Goal: Find contact information: Find contact information

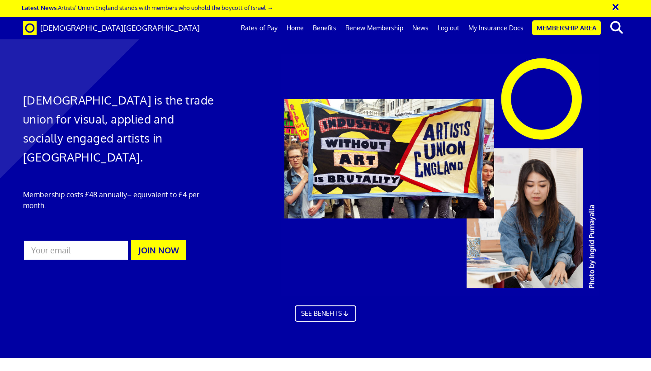
scroll to position [0, 5]
click at [249, 30] on link "Rates of Pay" at bounding box center [260, 28] width 46 height 23
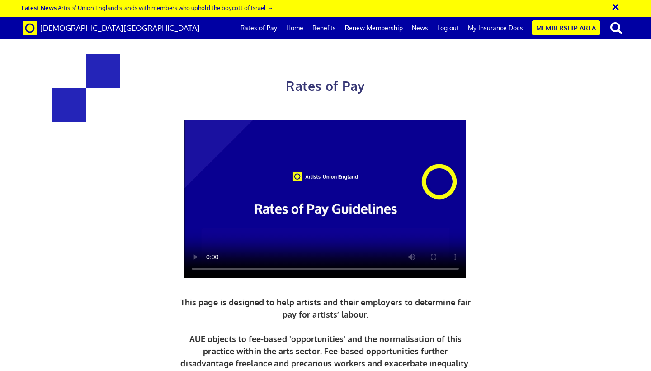
scroll to position [417, 0]
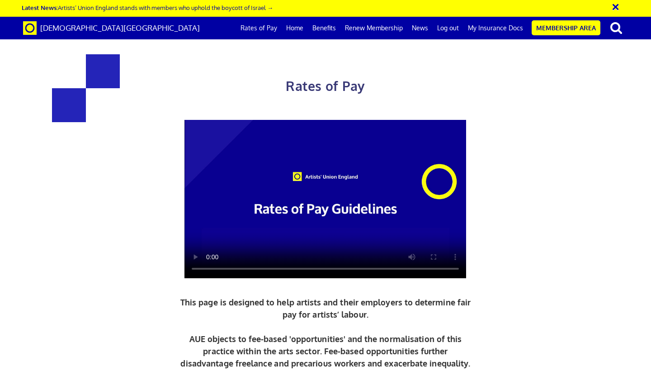
click at [301, 28] on link "Home" at bounding box center [295, 28] width 26 height 23
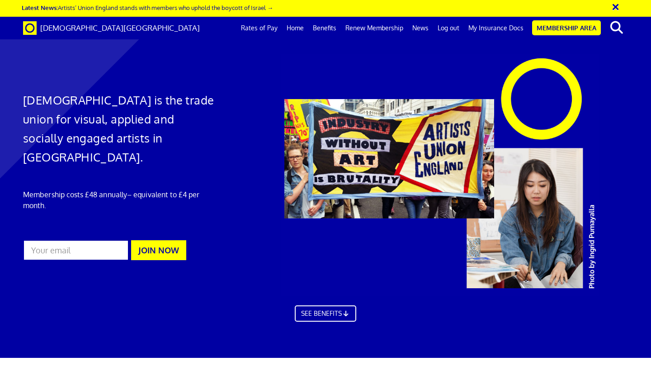
scroll to position [475, 0]
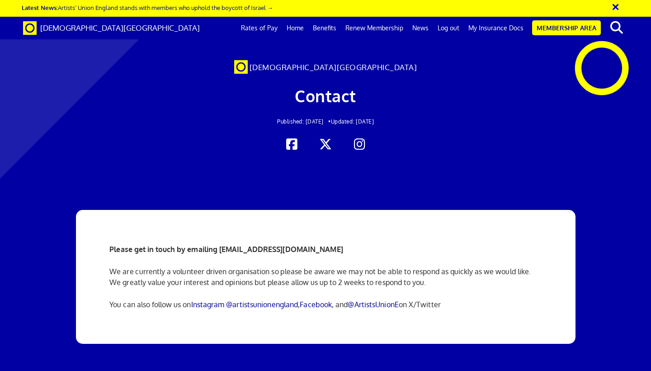
scroll to position [0, 5]
drag, startPoint x: 333, startPoint y: 246, endPoint x: 221, endPoint y: 246, distance: 112.6
click at [221, 246] on p "Please get in touch by emailing [EMAIL_ADDRESS][DOMAIN_NAME]" at bounding box center [325, 249] width 432 height 11
copy strong "[EMAIL_ADDRESS][DOMAIN_NAME]"
